Goal: Task Accomplishment & Management: Use online tool/utility

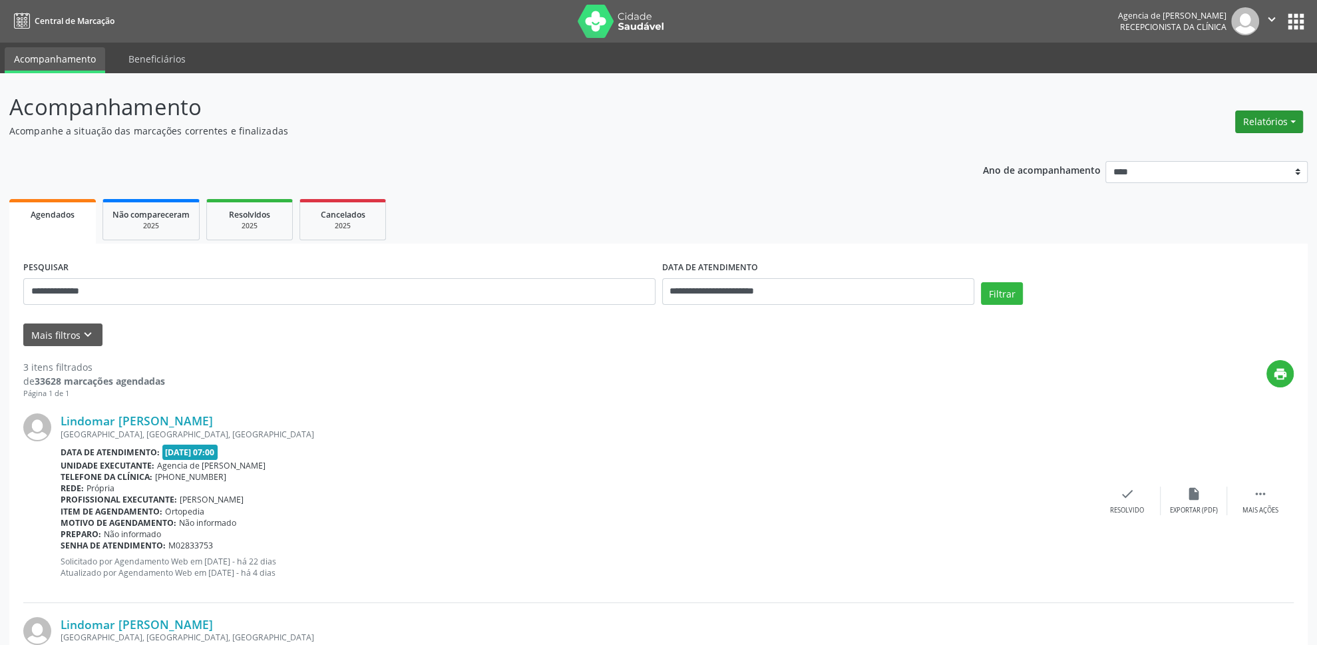
click at [1279, 126] on button "Relatórios" at bounding box center [1269, 121] width 68 height 23
click at [1200, 149] on link "Agendamentos" at bounding box center [1232, 151] width 143 height 19
select select "*"
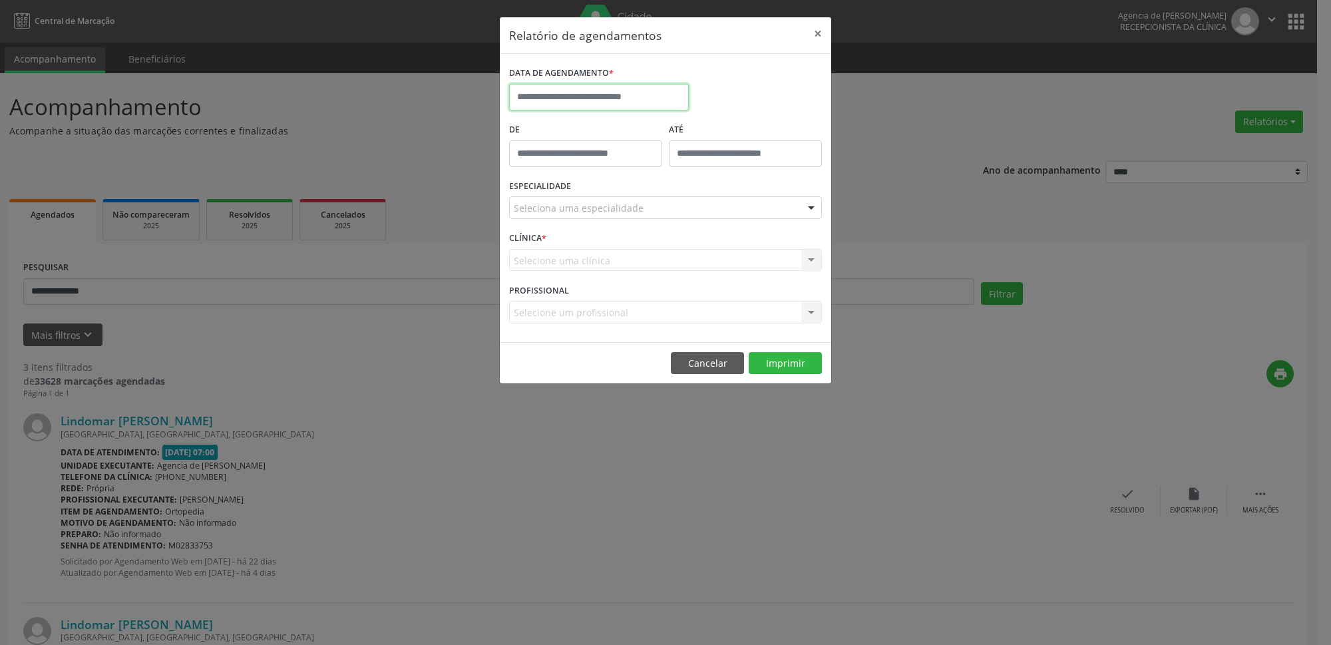
click at [587, 108] on input "text" at bounding box center [599, 97] width 180 height 27
click at [659, 281] on div "27 28 29 30 31 1 2 3 4 5 6 7 8 9 10 11 12 13 14 15 16 17 18 19 20 21 22 23 24 2…" at bounding box center [611, 233] width 205 height 160
click at [671, 272] on span "29" at bounding box center [670, 273] width 26 height 26
type input "**********"
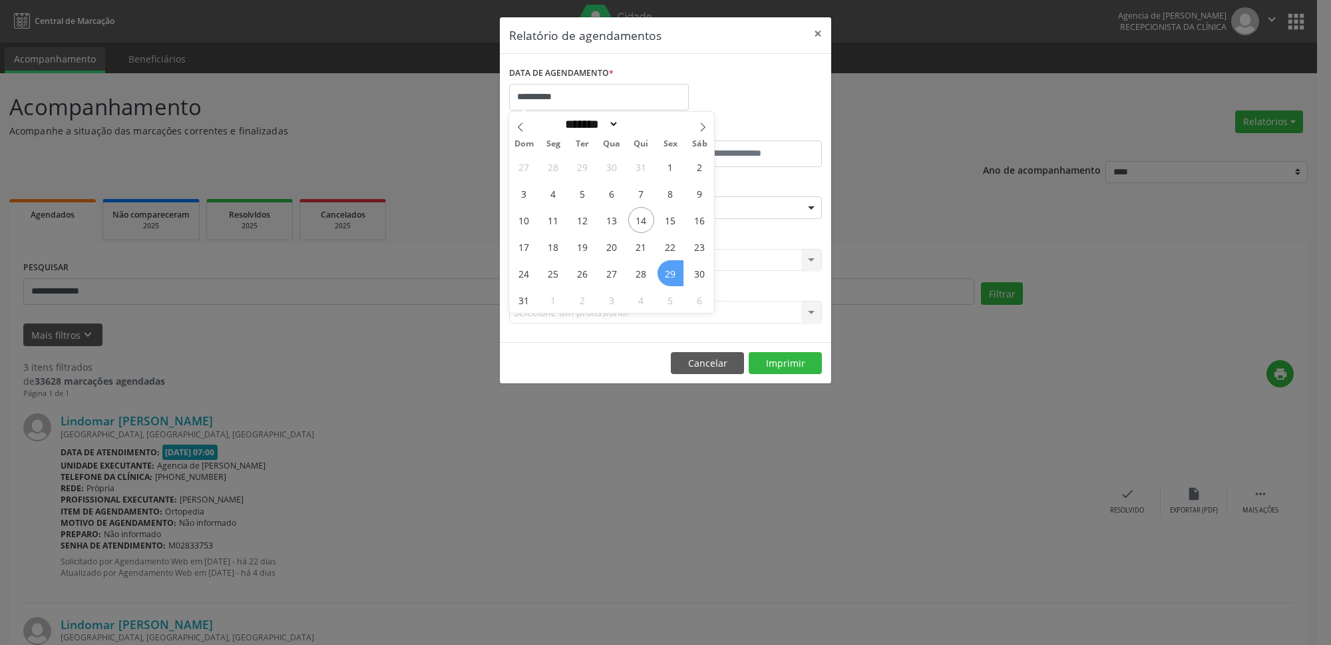
click at [671, 272] on span "29" at bounding box center [670, 273] width 26 height 26
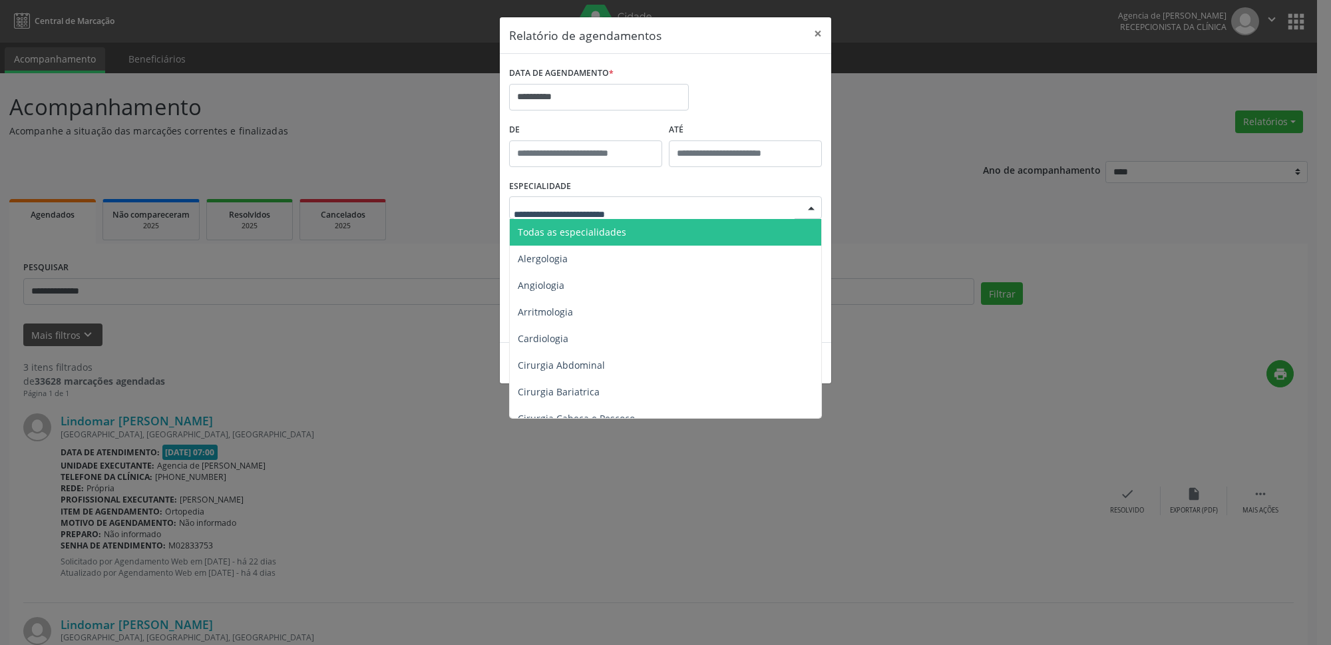
click at [652, 210] on div at bounding box center [665, 207] width 313 height 23
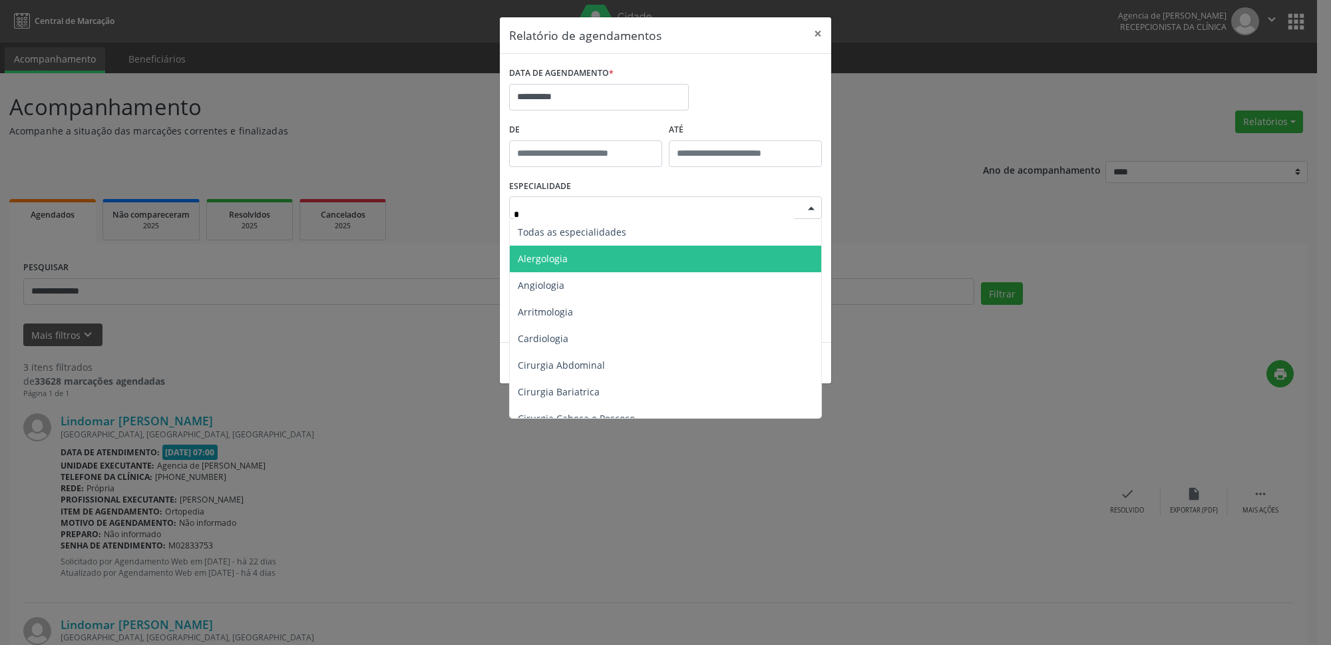
type input "**"
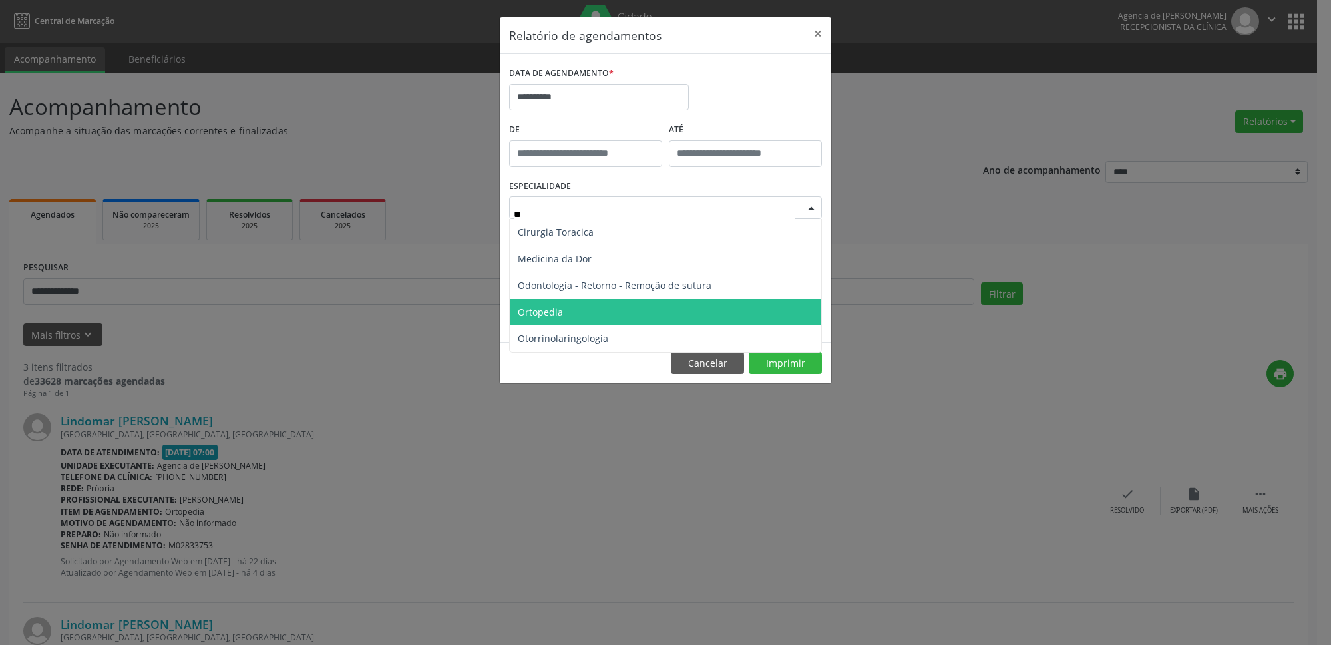
click at [615, 320] on span "Ortopedia" at bounding box center [665, 312] width 311 height 27
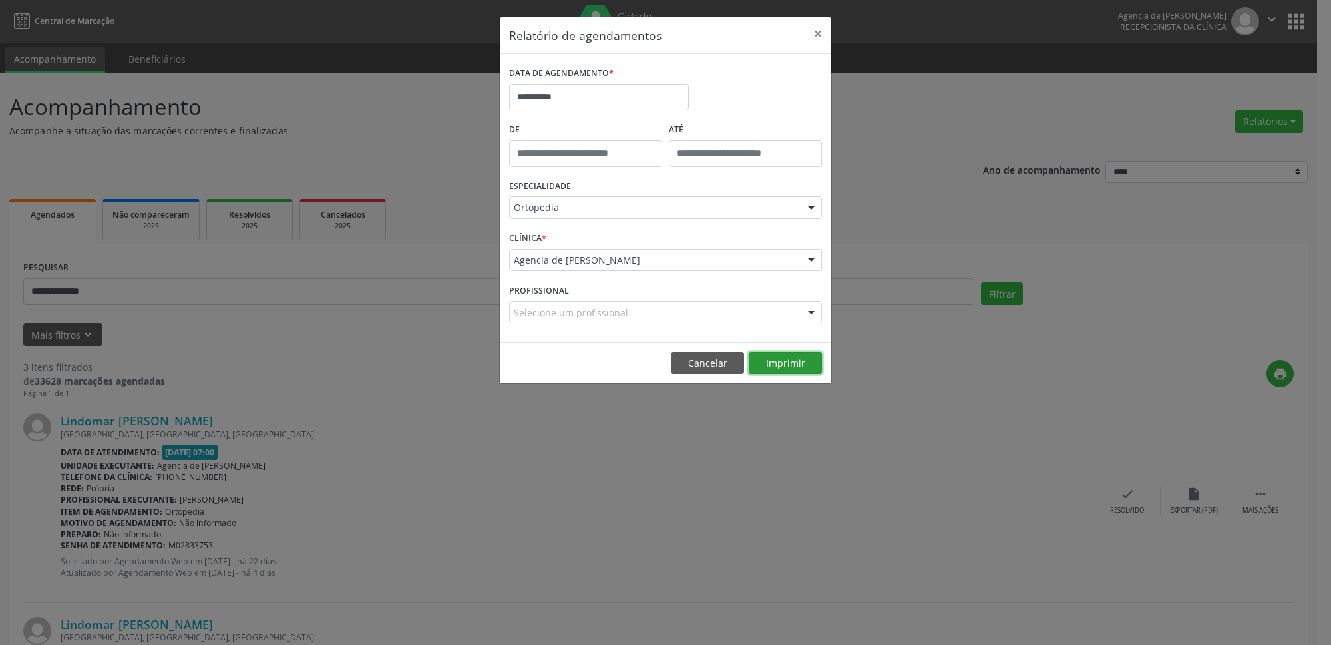
click at [781, 361] on button "Imprimir" at bounding box center [784, 363] width 73 height 23
click at [545, 97] on input "**********" at bounding box center [599, 97] width 180 height 27
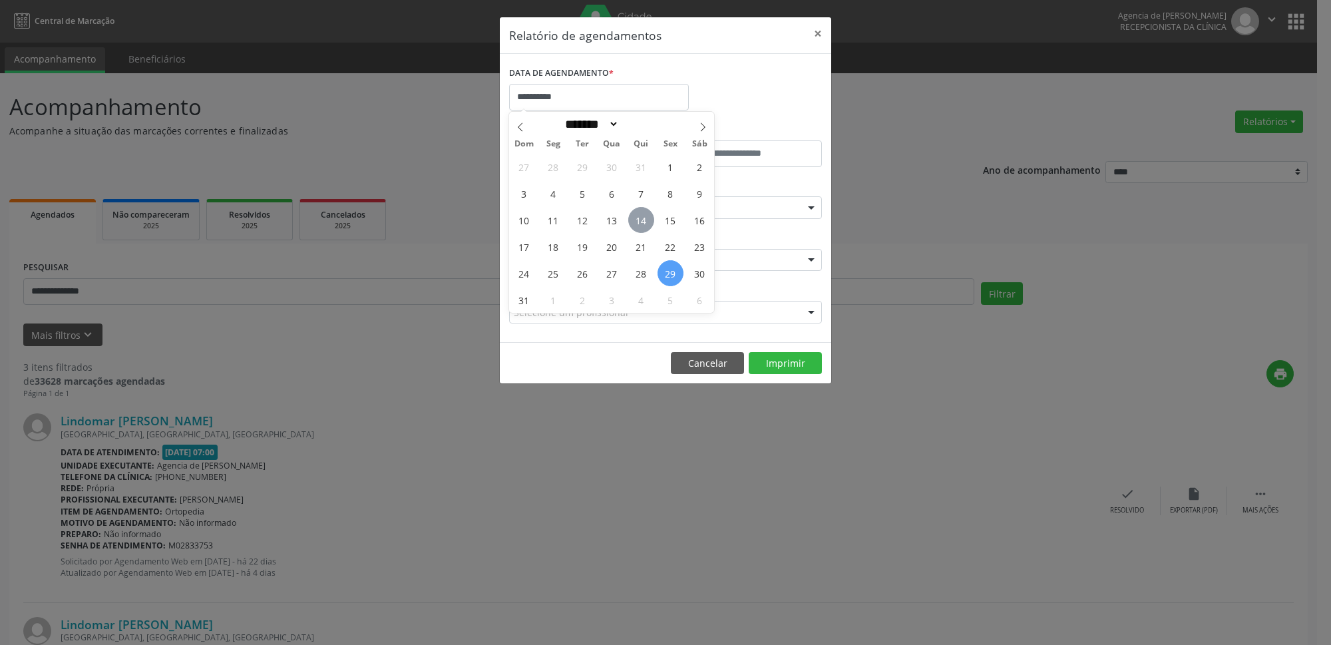
click at [651, 224] on span "14" at bounding box center [641, 220] width 26 height 26
type input "**********"
click at [651, 224] on span "14" at bounding box center [641, 220] width 26 height 26
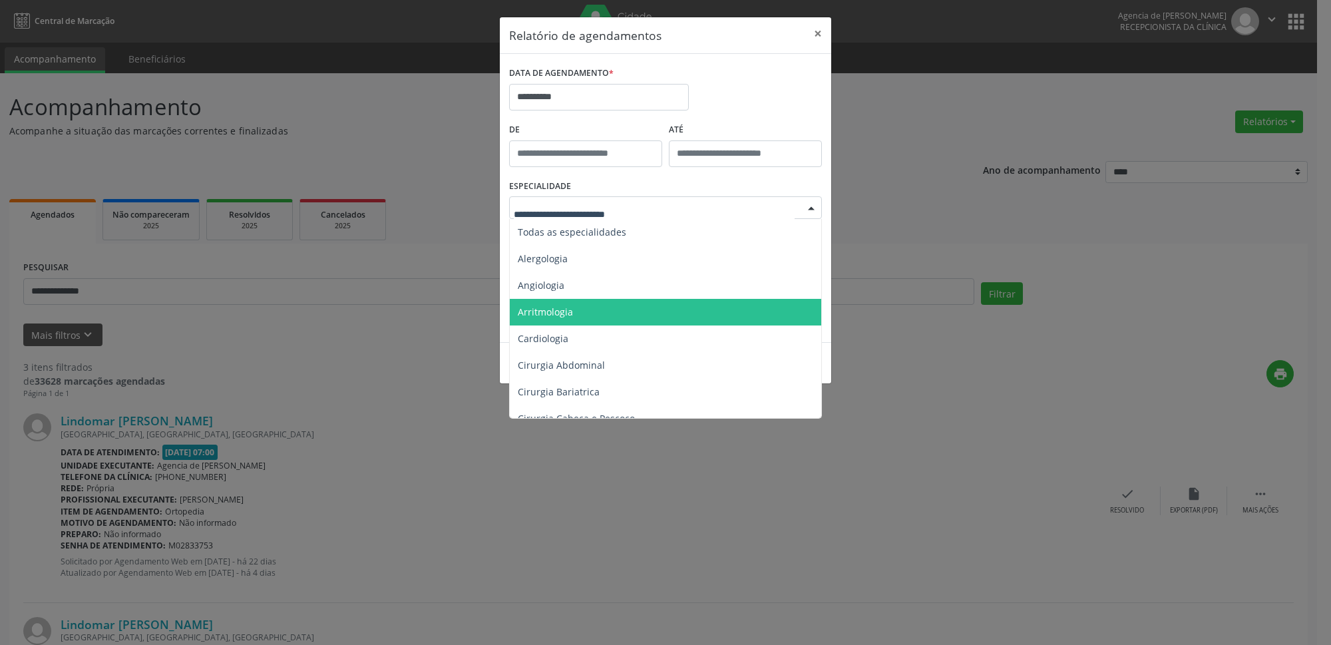
click at [681, 199] on div at bounding box center [665, 207] width 313 height 23
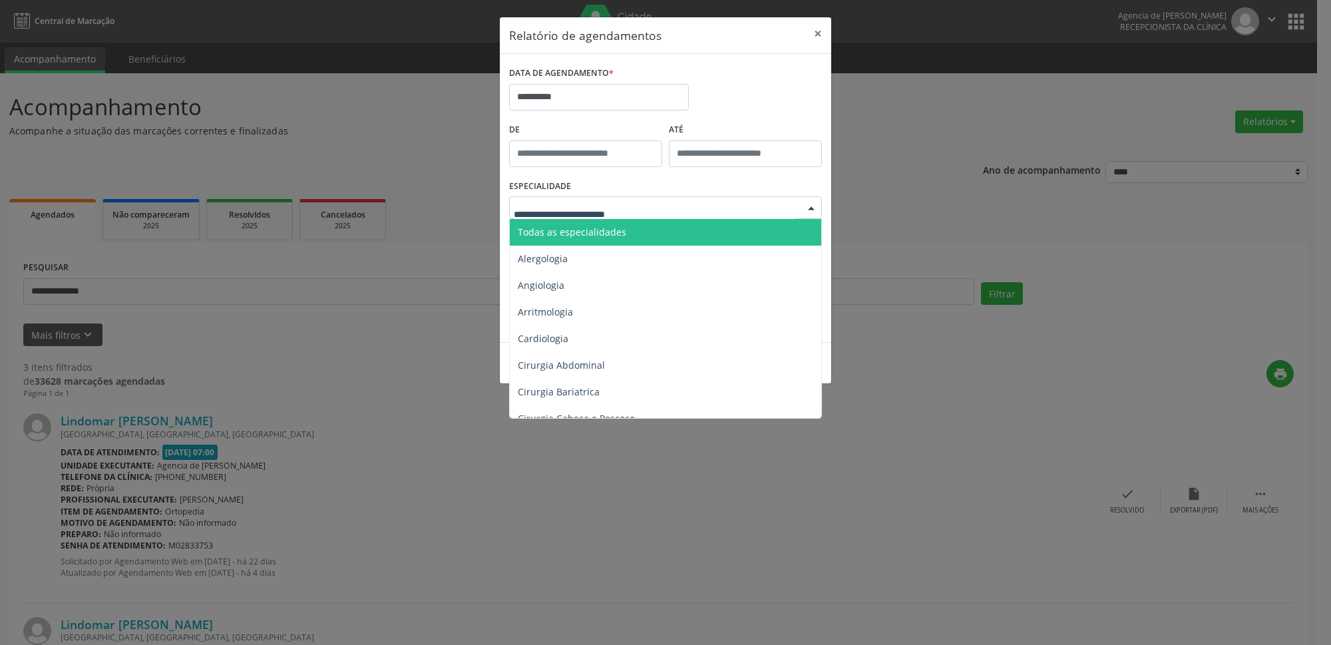
click at [658, 247] on span "Alergologia" at bounding box center [666, 258] width 313 height 27
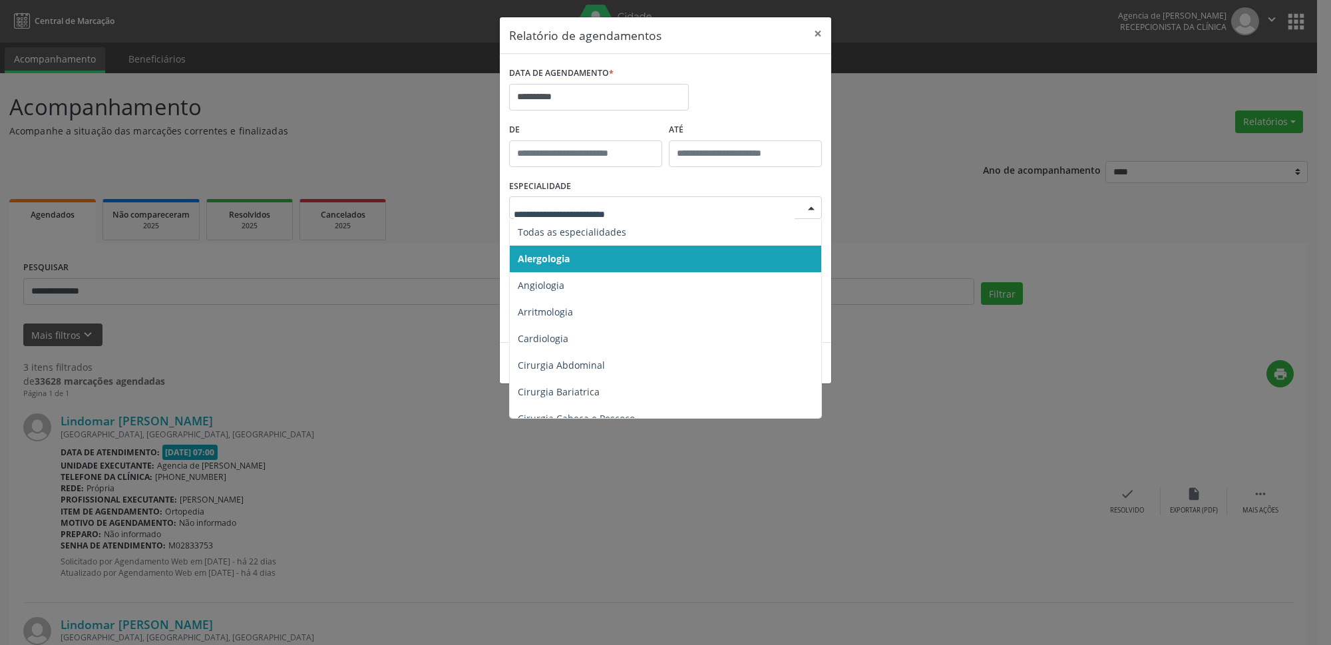
click at [649, 216] on div at bounding box center [665, 207] width 313 height 23
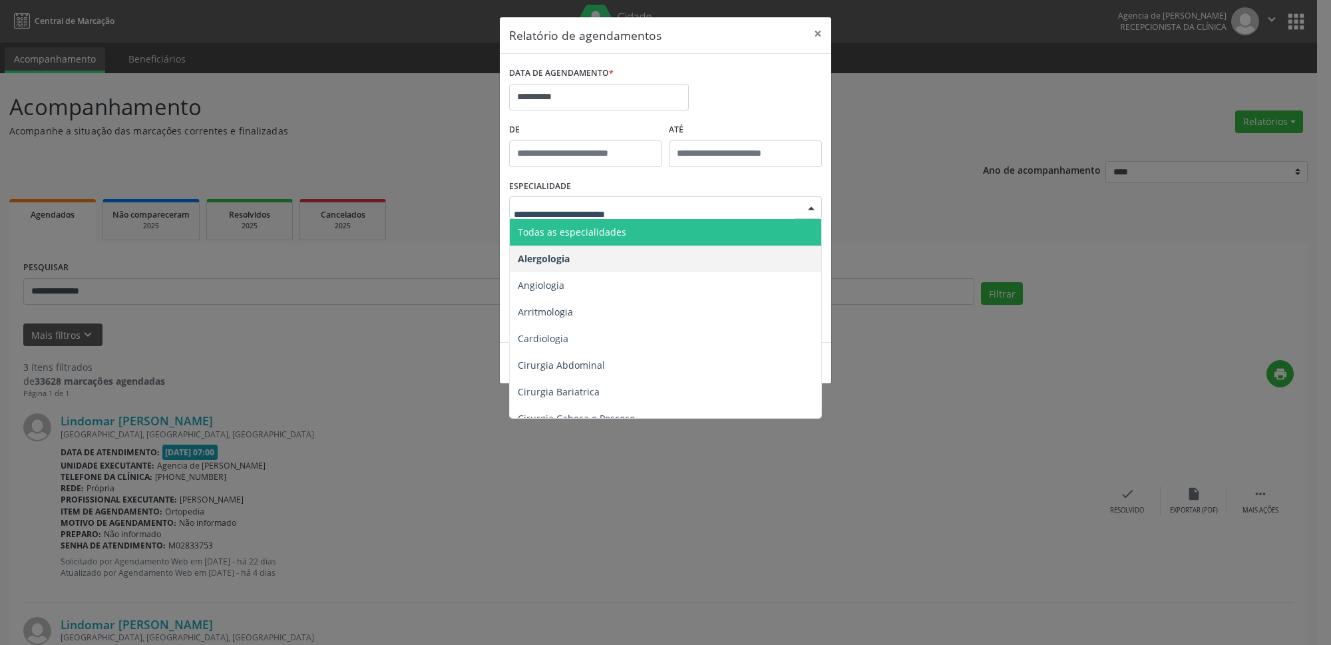
click at [649, 234] on span "Todas as especialidades" at bounding box center [666, 232] width 313 height 27
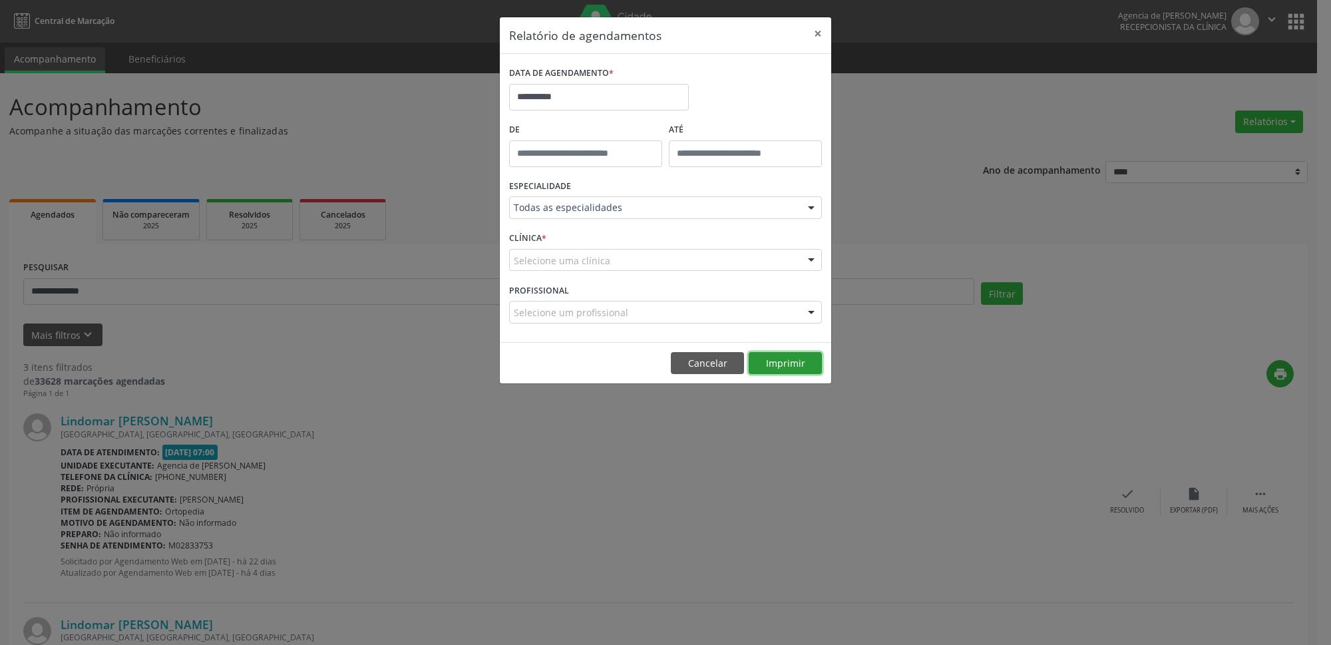
click at [802, 371] on button "Imprimir" at bounding box center [784, 363] width 73 height 23
